Goal: Find specific page/section: Find specific page/section

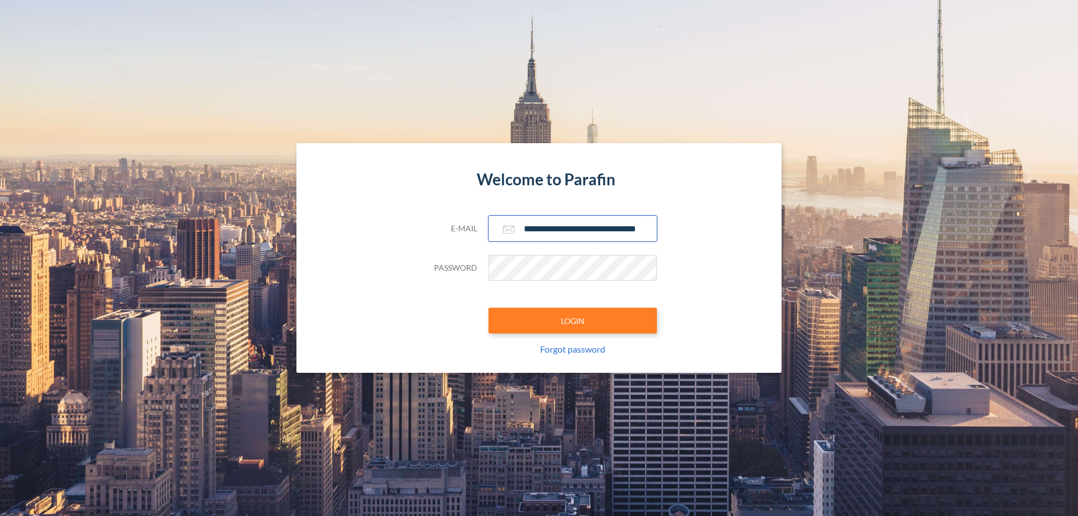
scroll to position [0, 18]
type input "**********"
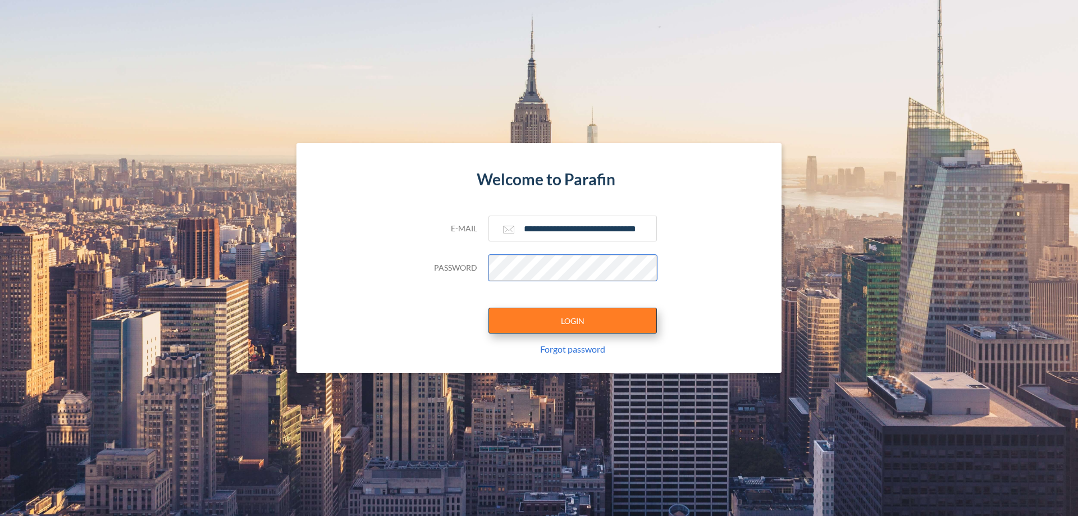
scroll to position [0, 0]
click at [573, 320] on button "LOGIN" at bounding box center [572, 321] width 168 height 26
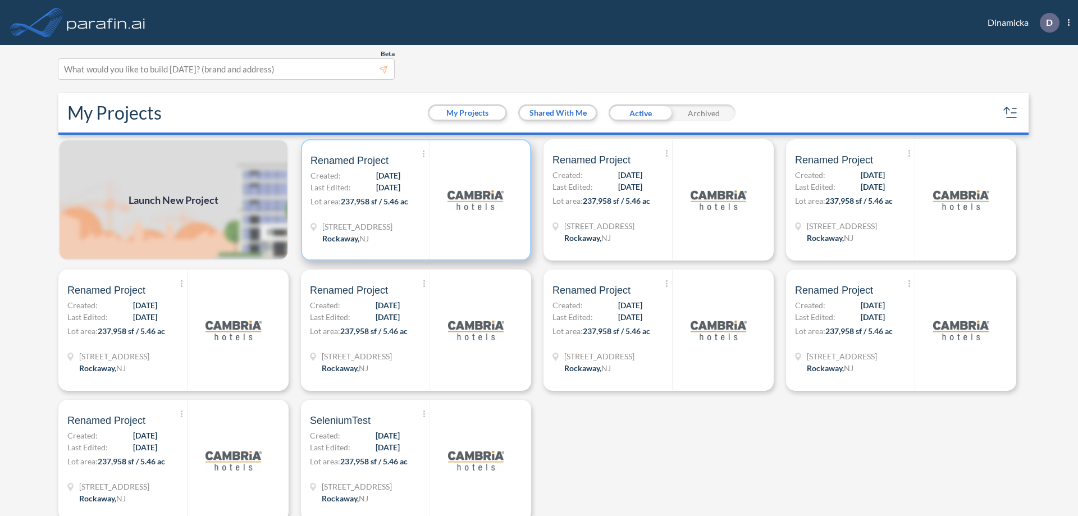
scroll to position [3, 0]
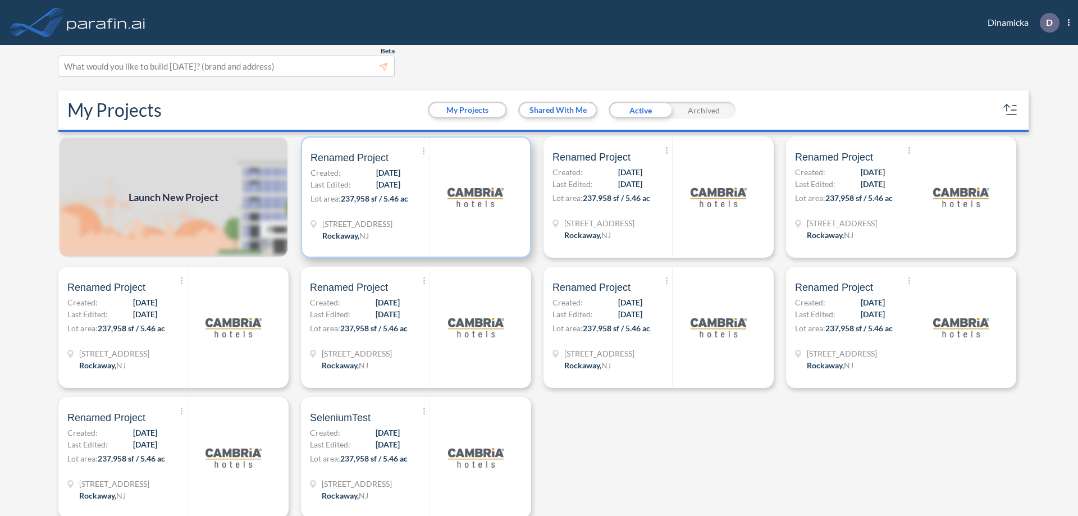
click at [414, 197] on p "Lot area: 237,958 sf / 5.46 ac" at bounding box center [369, 201] width 119 height 16
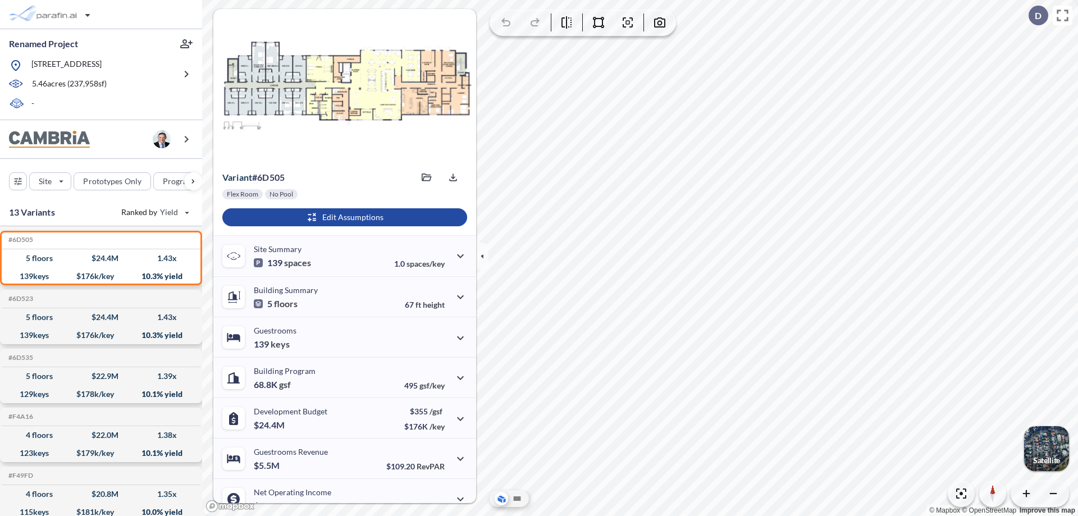
scroll to position [57, 0]
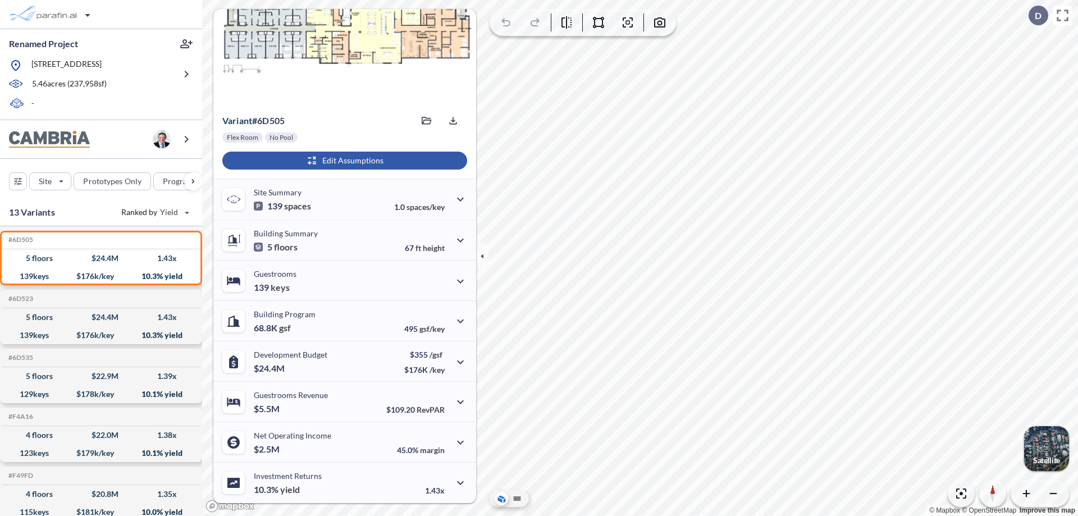
click at [343, 161] on div "button" at bounding box center [344, 161] width 245 height 18
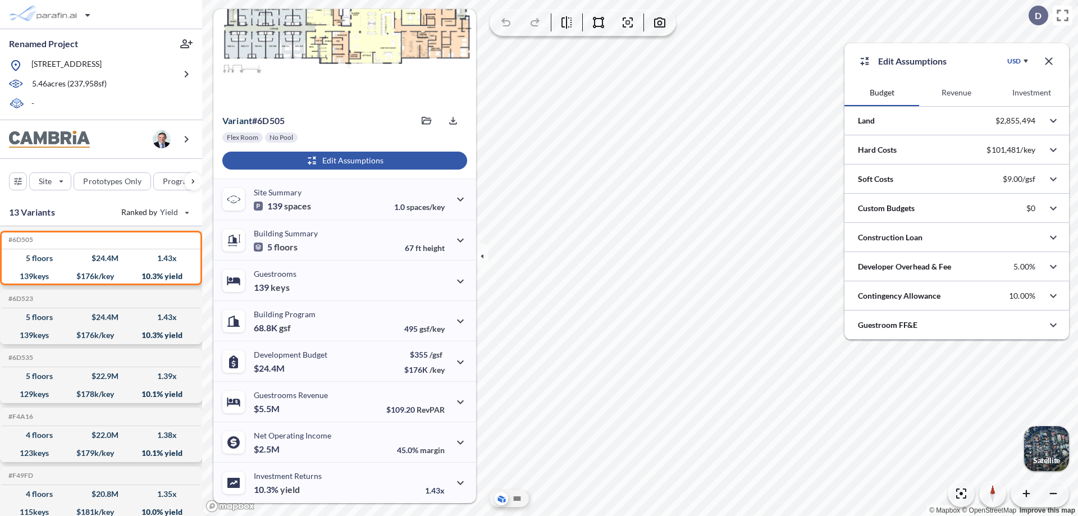
click at [1031, 93] on button "Investment" at bounding box center [1031, 92] width 75 height 27
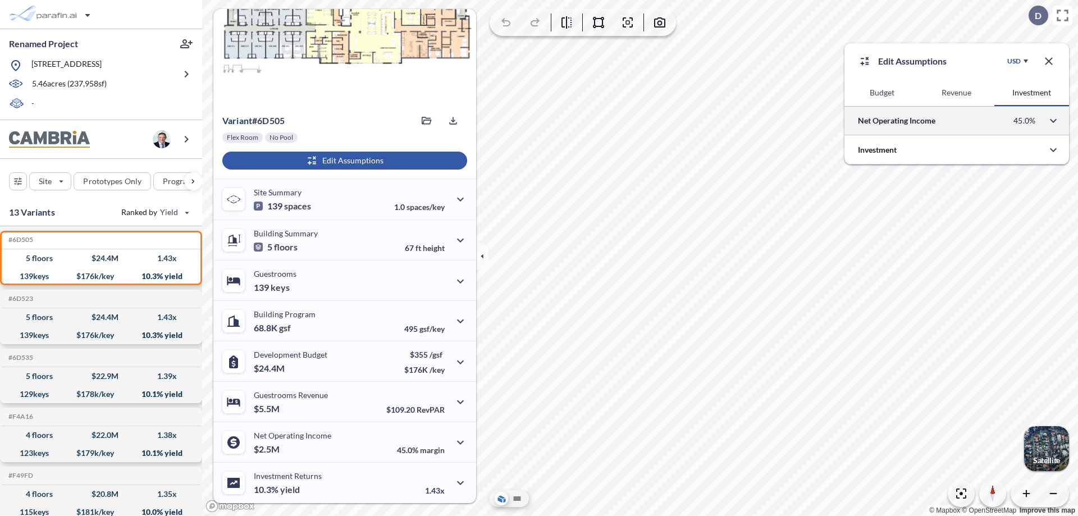
click at [956, 121] on div at bounding box center [956, 120] width 225 height 29
